Goal: Obtain resource: Download file/media

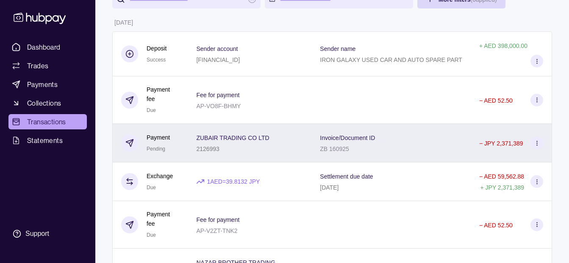
scroll to position [85, 0]
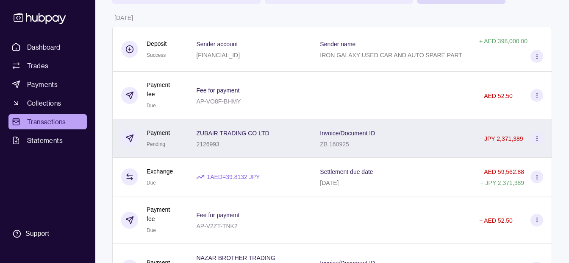
click at [225, 130] on p "ZUBAIR TRADING CO LTD" at bounding box center [232, 133] width 73 height 7
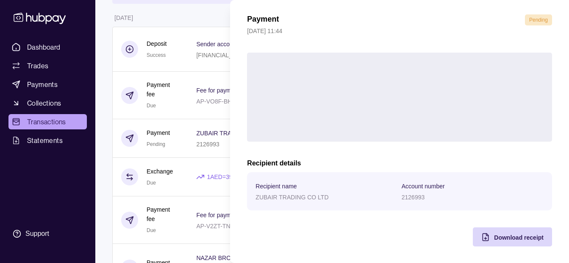
scroll to position [31, 0]
click at [508, 236] on span "Download receipt" at bounding box center [519, 236] width 50 height 7
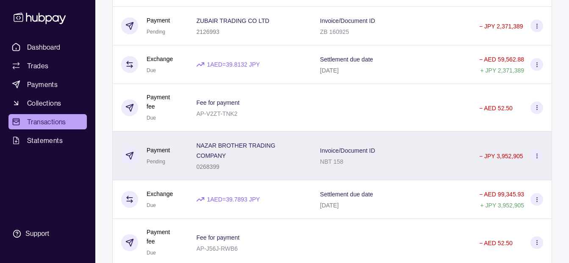
scroll to position [212, 0]
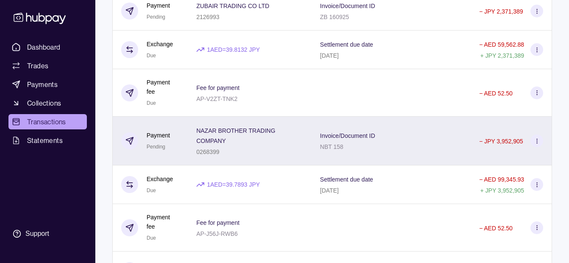
click at [228, 145] on span "NAZAR BROTHER TRADING COMPANY" at bounding box center [249, 135] width 107 height 20
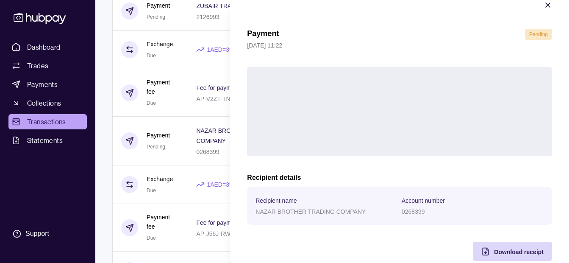
scroll to position [31, 0]
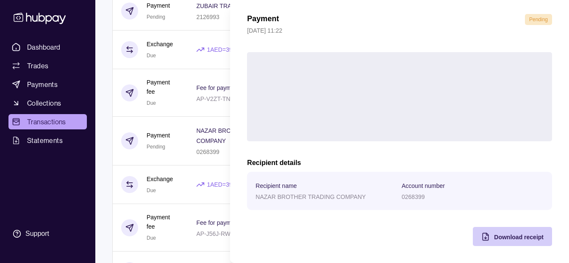
click at [486, 229] on div "Download receipt" at bounding box center [505, 236] width 75 height 19
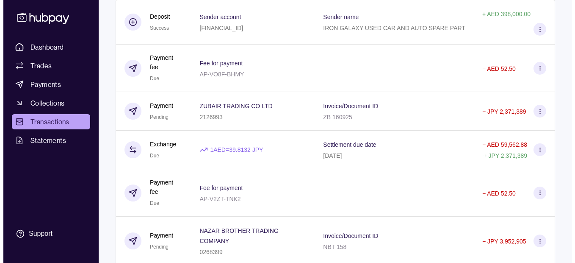
scroll to position [0, 0]
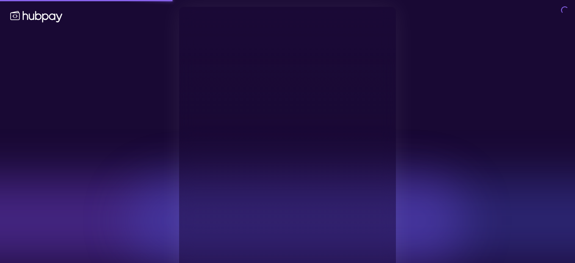
type input "**********"
